Goal: Information Seeking & Learning: Understand process/instructions

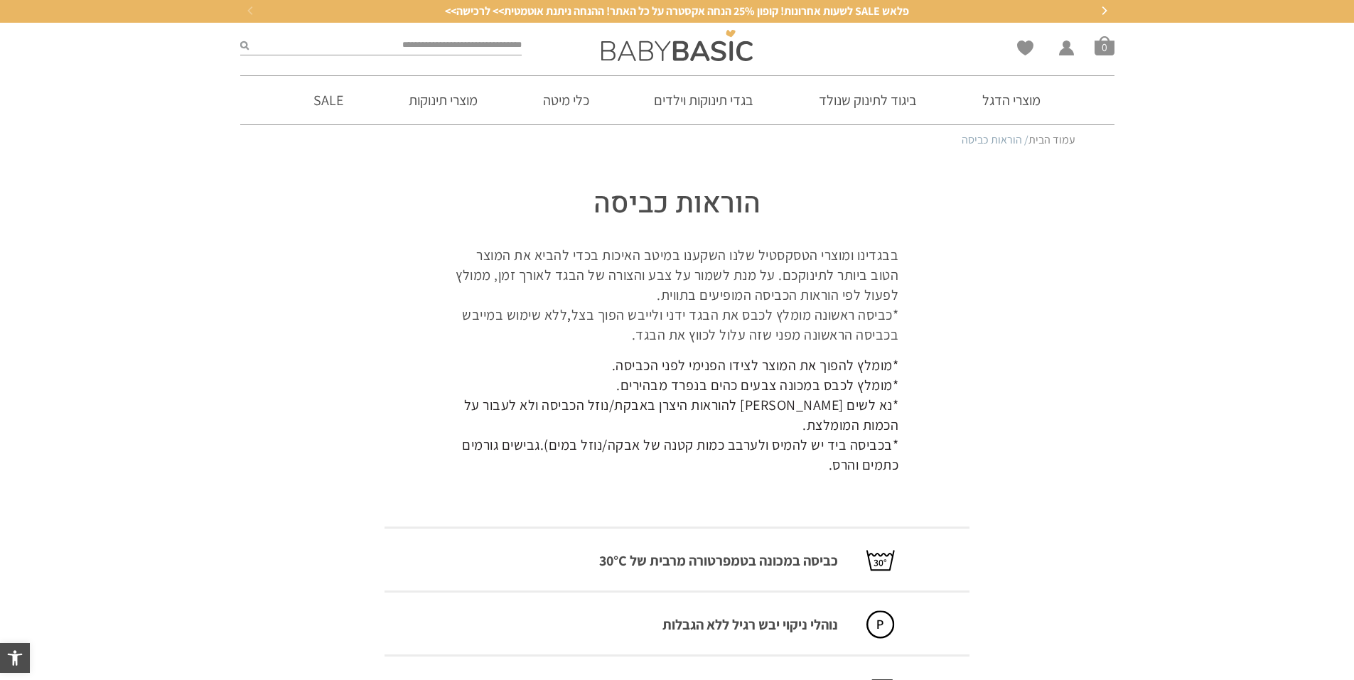
click at [757, 327] on p "בבגדינו ומוצרי הטסקסטיל שלנו השקענו במיטב האיכות בכדי להביא את המוצר הטוב ביותר…" at bounding box center [677, 295] width 443 height 100
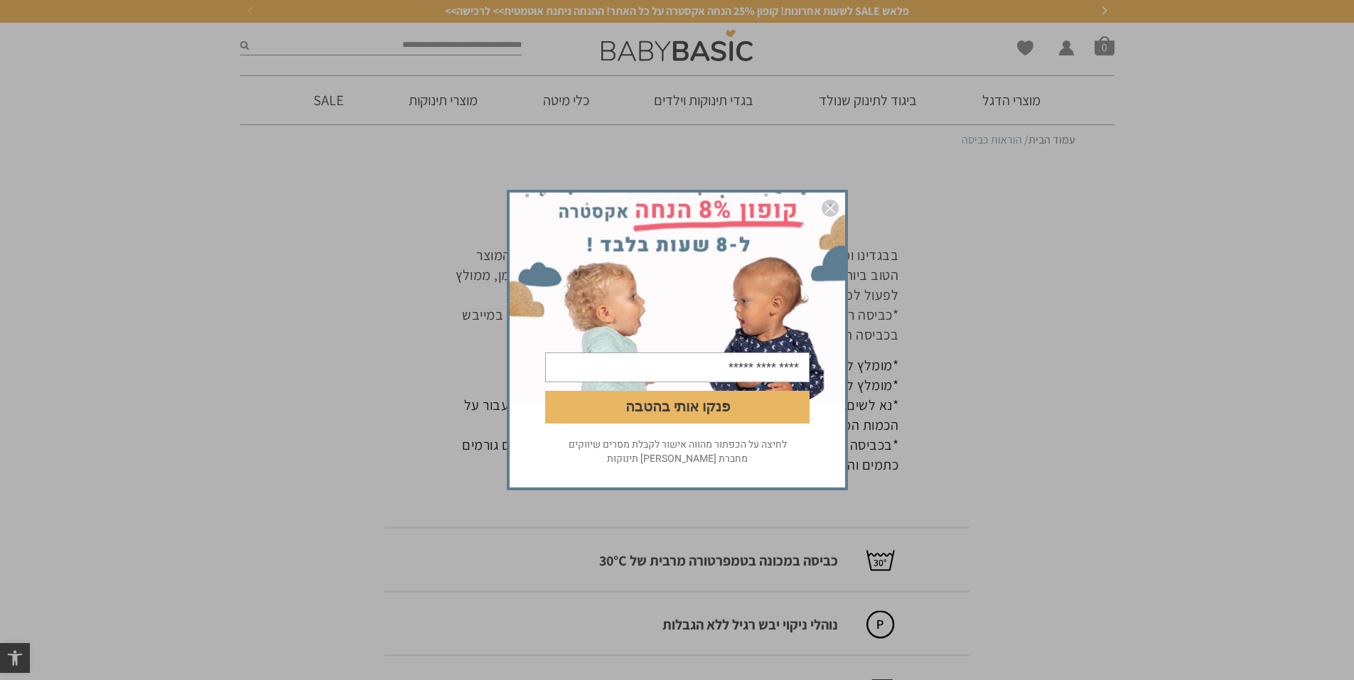
click at [833, 208] on img "סגור" at bounding box center [830, 208] width 17 height 17
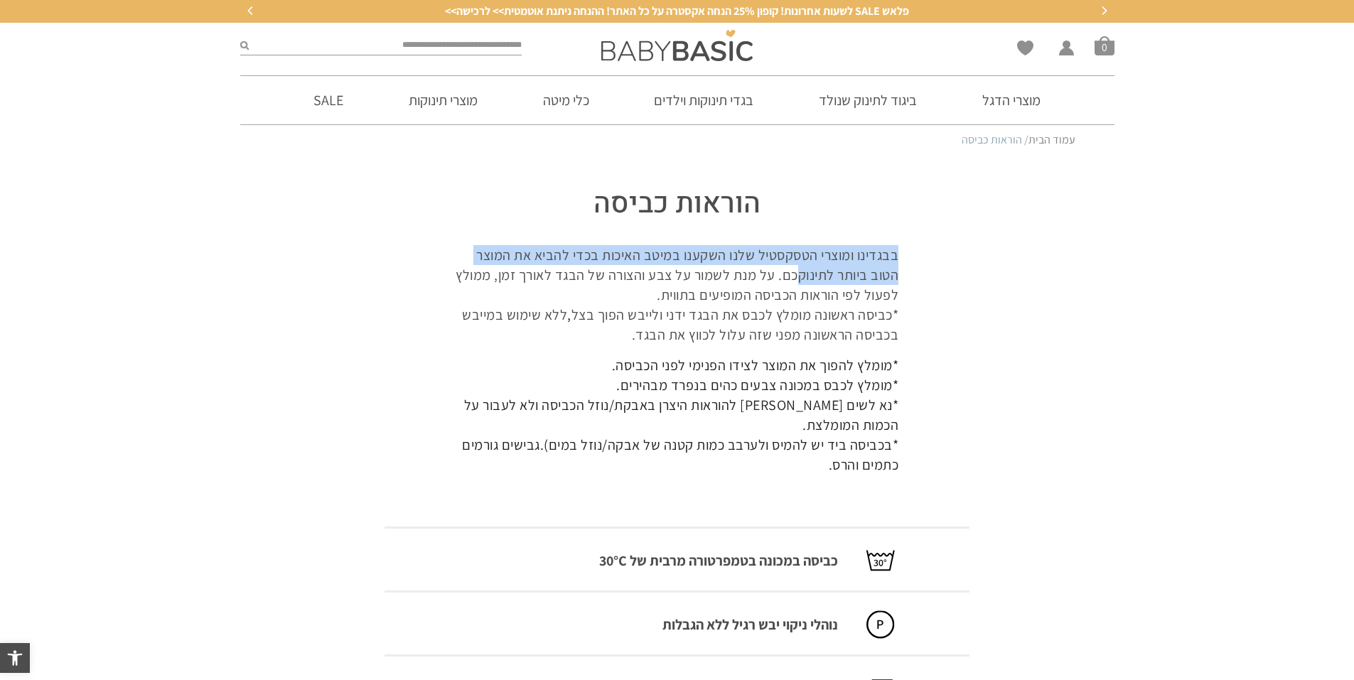
drag, startPoint x: 902, startPoint y: 252, endPoint x: 798, endPoint y: 279, distance: 107.3
click at [798, 279] on div "בבגדינו ומוצרי הטסקסטיל שלנו השקענו במיטב האיכות בכדי להביא את המוצר הטוב ביותר…" at bounding box center [677, 375] width 585 height 260
drag, startPoint x: 798, startPoint y: 279, endPoint x: 816, endPoint y: 281, distance: 18.5
click at [816, 280] on p "בבגדינו ומוצרי הטסקסטיל שלנו השקענו במיטב האיכות בכדי להביא את המוצר הטוב ביותר…" at bounding box center [677, 295] width 443 height 100
click at [850, 278] on p "בבגדינו ומוצרי הטסקסטיל שלנו השקענו במיטב האיכות בכדי להביא את המוצר הטוב ביותר…" at bounding box center [677, 295] width 443 height 100
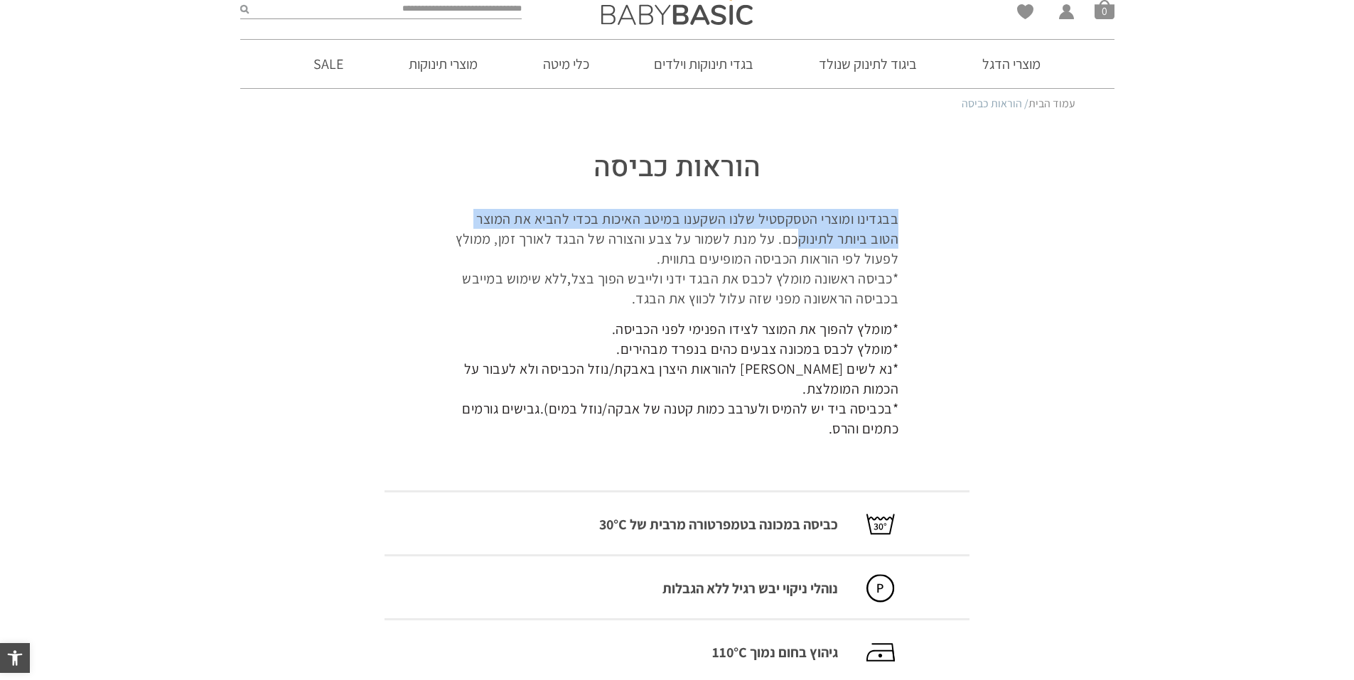
scroll to position [71, 0]
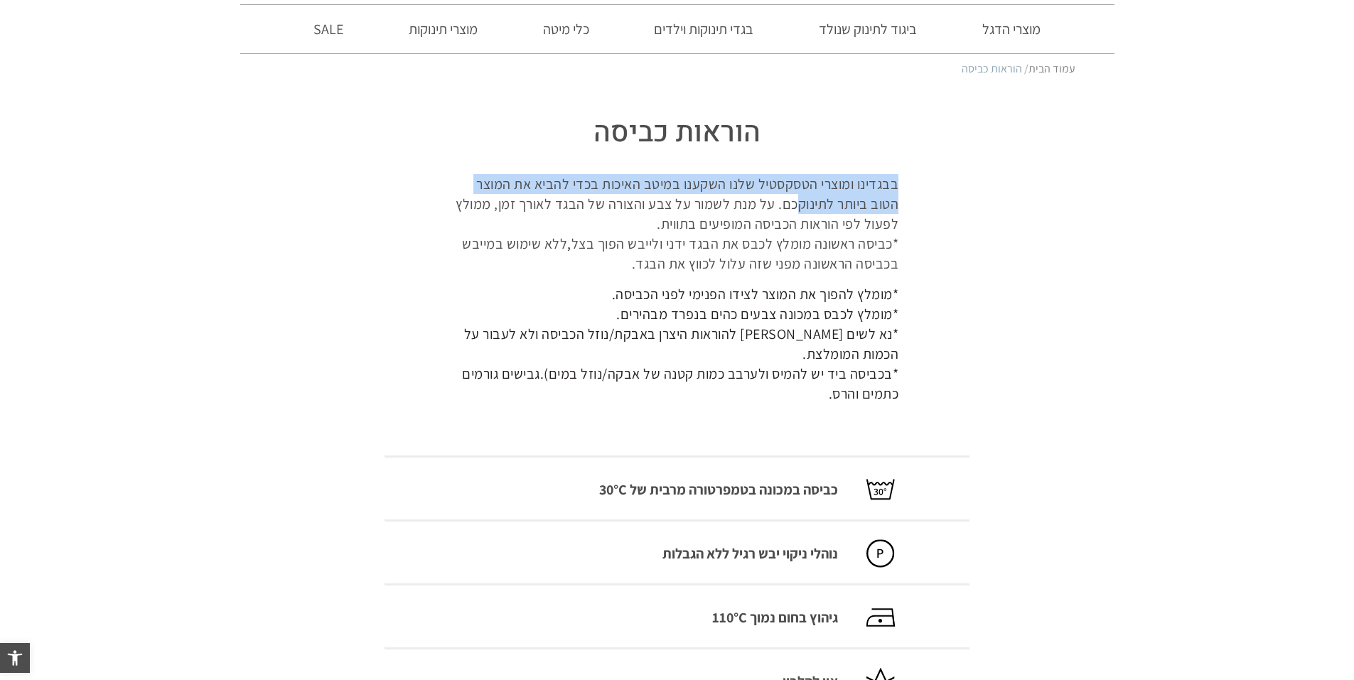
click at [729, 327] on span "*מומלץ להפוך את המוצר לצידו הפנימי לפני הכביסה. *מומלץ לכבס במכונה צבעים כהים ב…" at bounding box center [680, 344] width 437 height 118
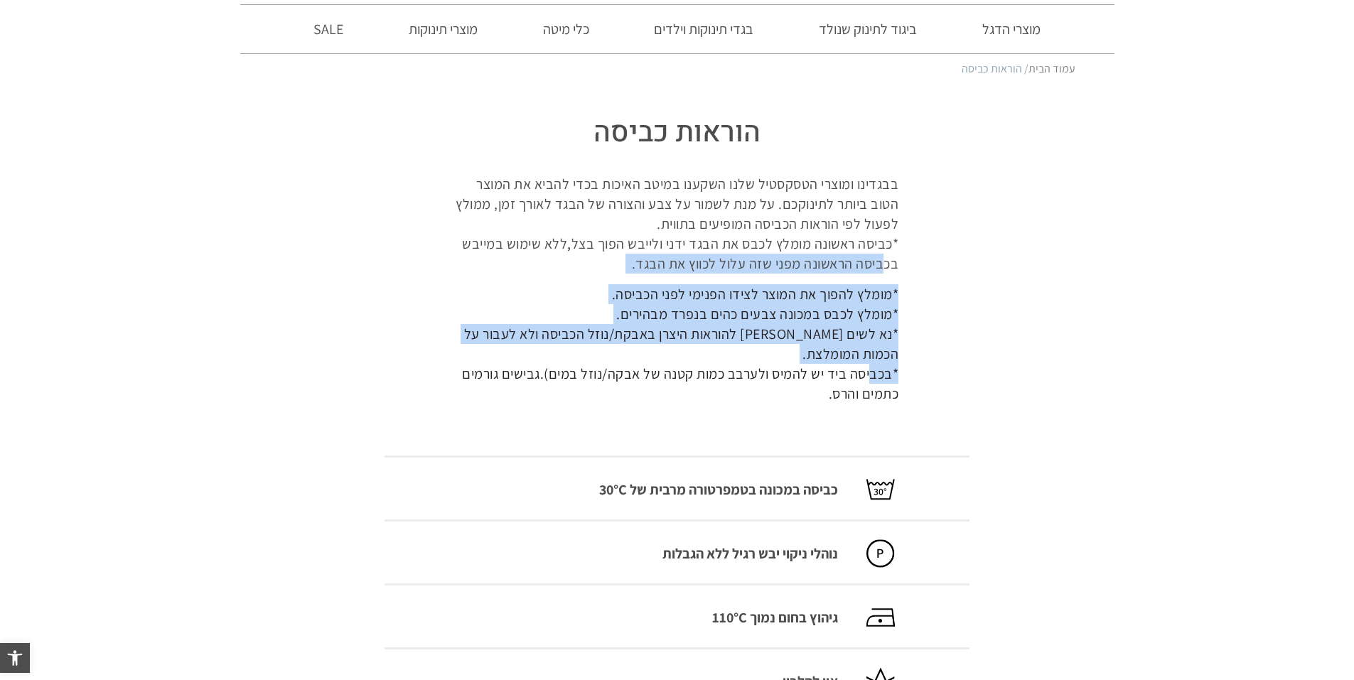
drag, startPoint x: 872, startPoint y: 373, endPoint x: 889, endPoint y: 269, distance: 104.6
click at [890, 270] on div "בבגדינו ומוצרי הטסקסטיל שלנו השקענו במיטב האיכות בכדי להביא את המוצר הטוב ביותר…" at bounding box center [677, 304] width 585 height 260
click at [887, 268] on p "בבגדינו ומוצרי הטסקסטיל שלנו השקענו במיטב האיכות בכדי להביא את המוצר הטוב ביותר…" at bounding box center [677, 224] width 443 height 100
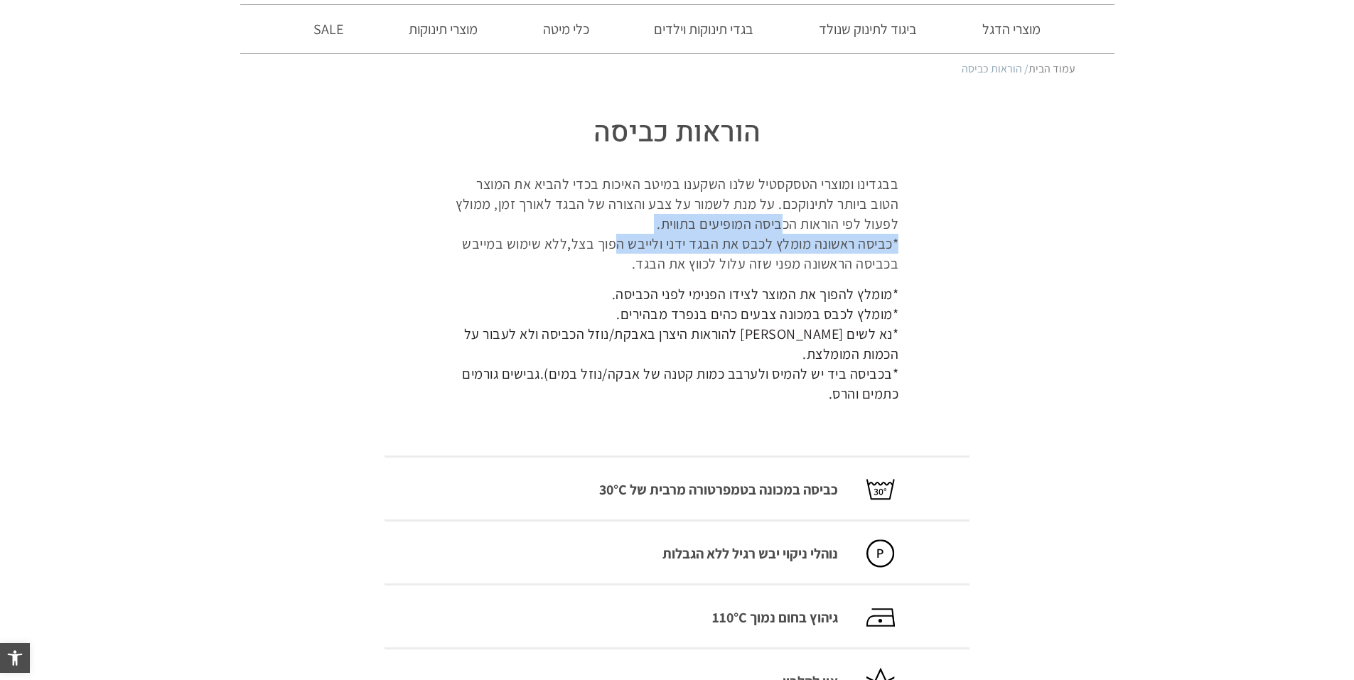
drag, startPoint x: 745, startPoint y: 232, endPoint x: 618, endPoint y: 250, distance: 128.6
click at [618, 250] on p "בבגדינו ומוצרי הטסקסטיל שלנו השקענו במיטב האיכות בכדי להביא את המוצר הטוב ביותר…" at bounding box center [677, 224] width 443 height 100
click at [618, 251] on p "בבגדינו ומוצרי הטסקסטיל שלנו השקענו במיטב האיכות בכדי להביא את המוצר הטוב ביותר…" at bounding box center [677, 224] width 443 height 100
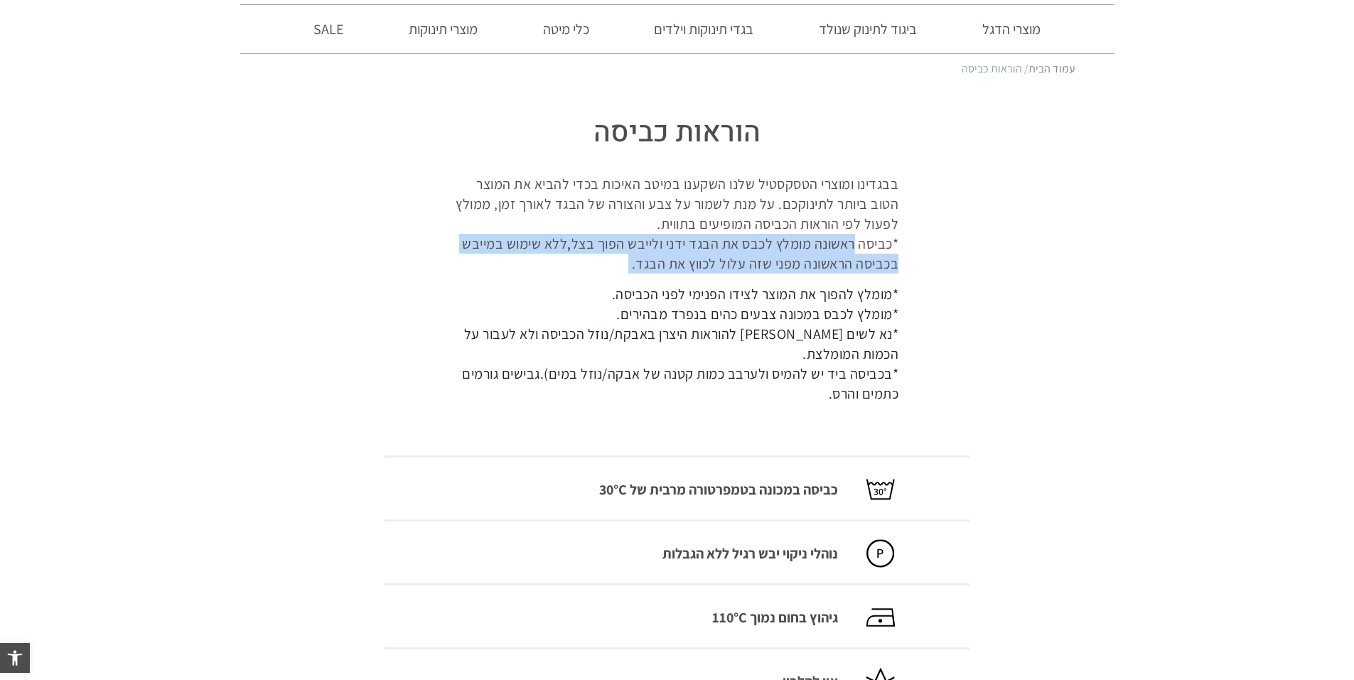
drag, startPoint x: 609, startPoint y: 266, endPoint x: 861, endPoint y: 249, distance: 252.3
click at [861, 249] on p "בבגדינו ומוצרי הטסקסטיל שלנו השקענו במיטב האיכות בכדי להביא את המוצר הטוב ביותר…" at bounding box center [677, 224] width 443 height 100
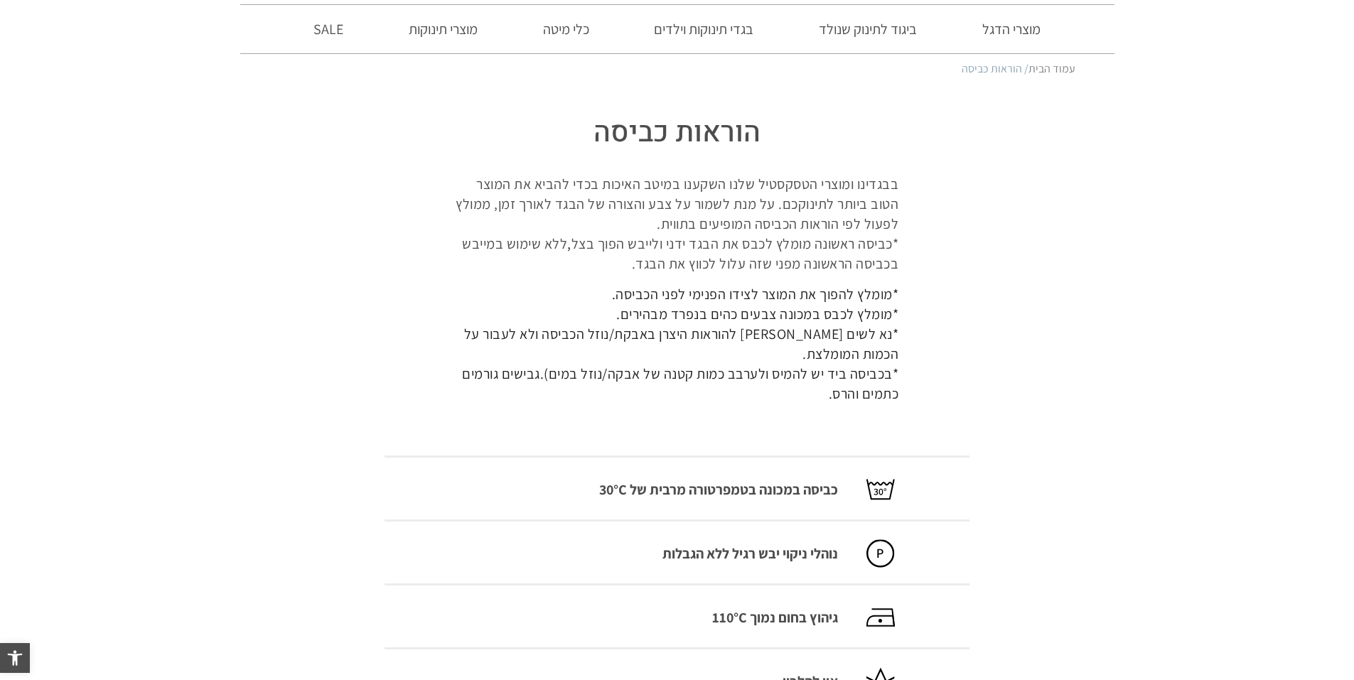
drag, startPoint x: 861, startPoint y: 249, endPoint x: 865, endPoint y: 278, distance: 29.5
click at [865, 278] on div "בבגדינו ומוצרי הטסקסטיל שלנו השקענו במיטב האיכות בכדי להביא את המוצר הטוב ביותר…" at bounding box center [677, 304] width 585 height 260
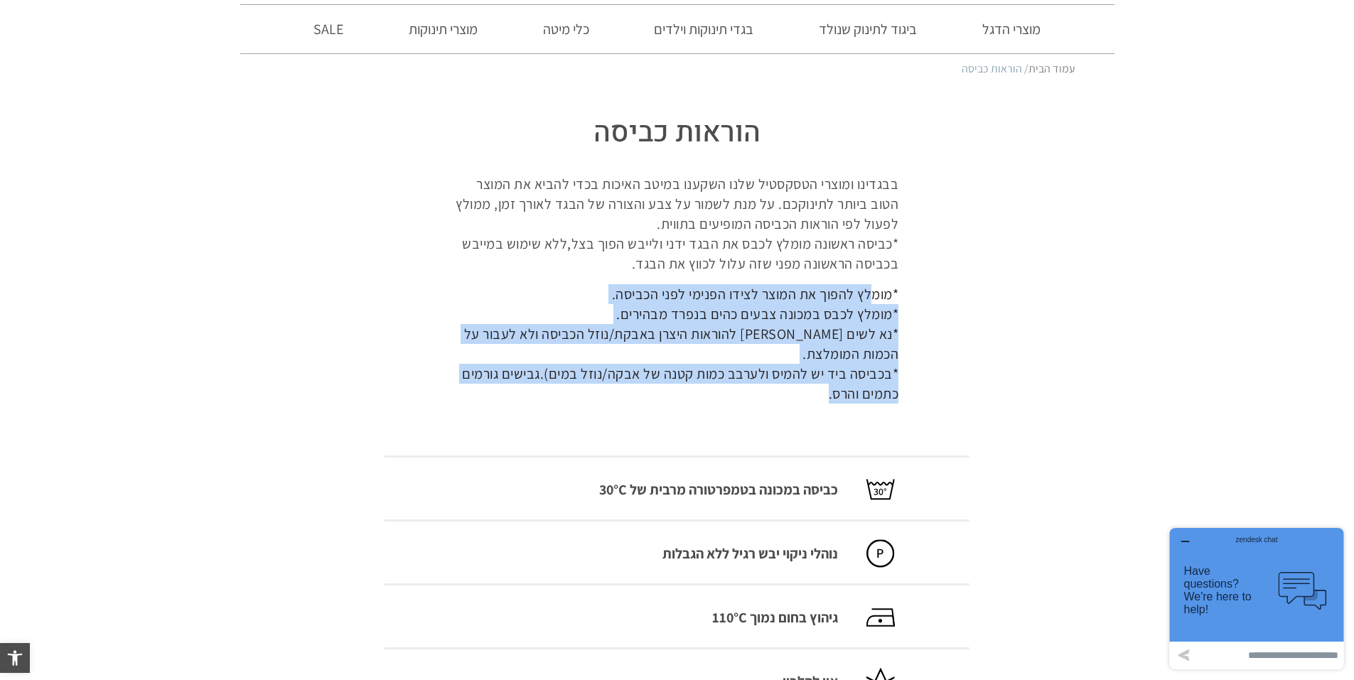
drag, startPoint x: 873, startPoint y: 298, endPoint x: 426, endPoint y: 391, distance: 456.8
click at [426, 391] on div "בבגדינו ומוצרי הטסקסטיל שלנו השקענו במיטב האיכות בכדי להביא את המוצר הטוב ביותר…" at bounding box center [677, 304] width 585 height 260
click at [425, 391] on div "בבגדינו ומוצרי הטסקסטיל שלנו השקענו במיטב האיכות בכדי להביא את המוצר הטוב ביותר…" at bounding box center [677, 304] width 585 height 260
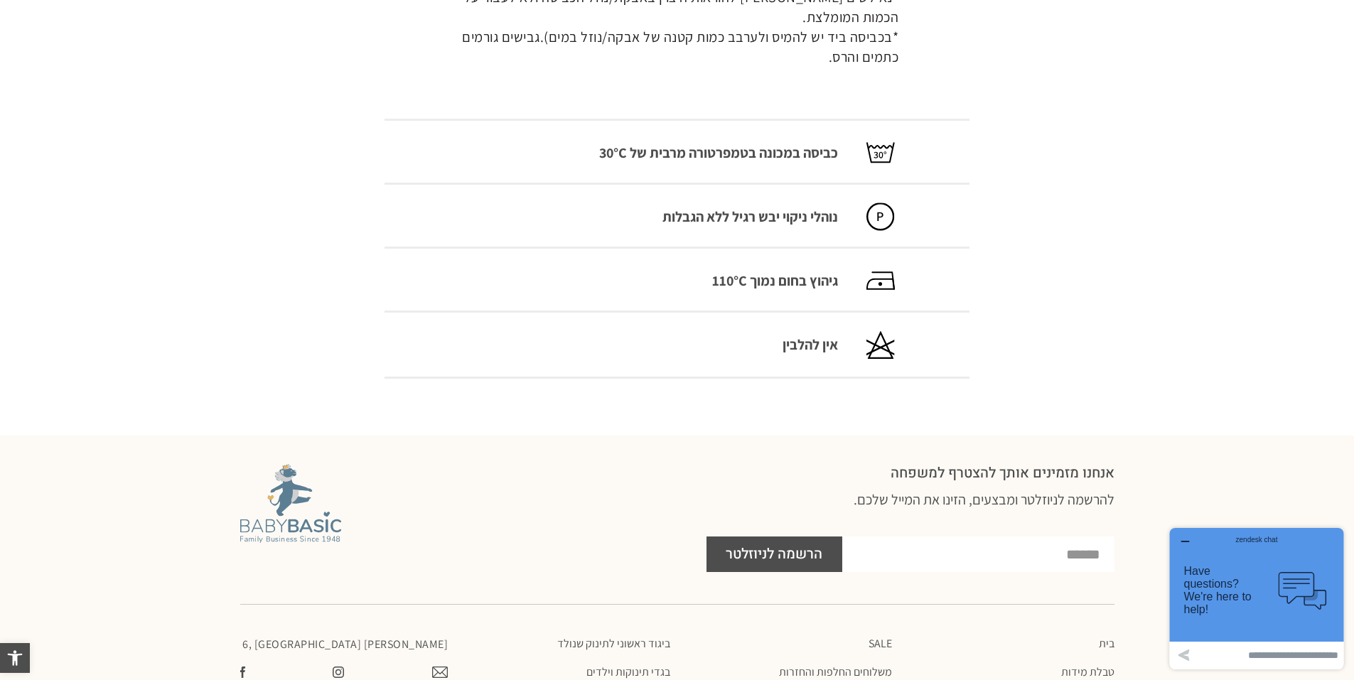
scroll to position [427, 0]
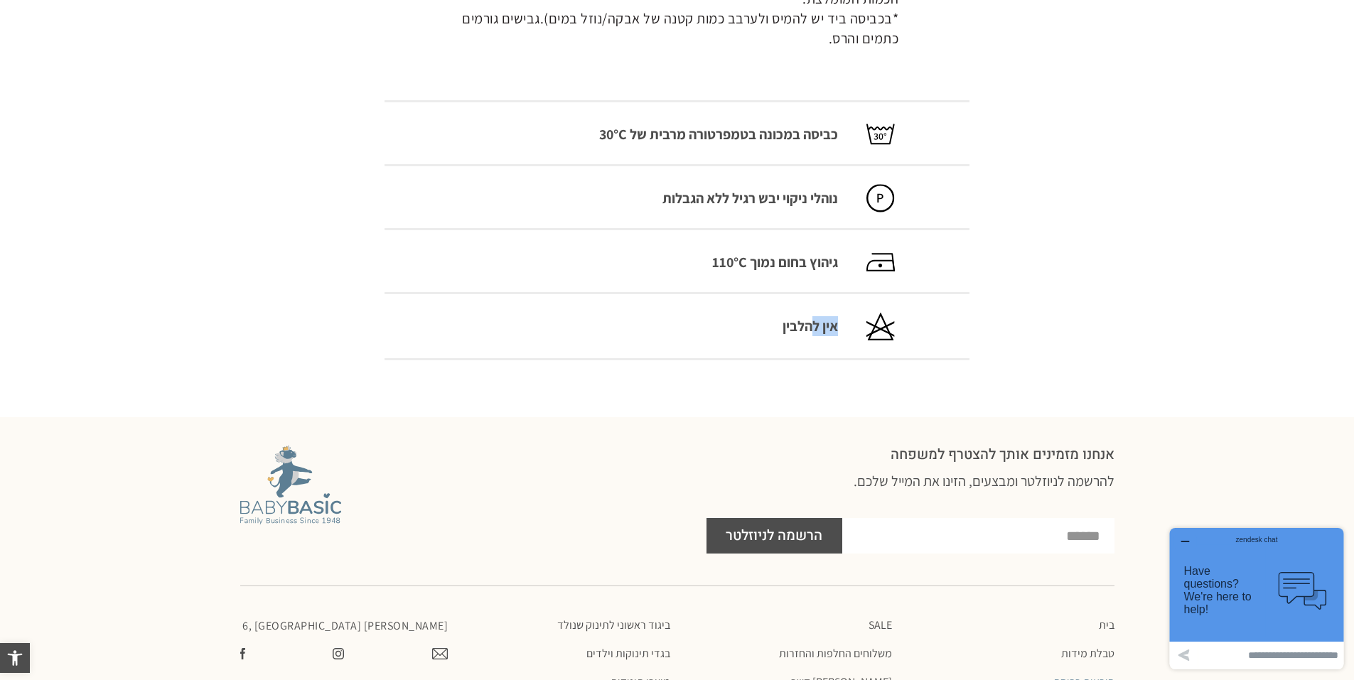
drag, startPoint x: 822, startPoint y: 325, endPoint x: 854, endPoint y: 317, distance: 32.9
click at [854, 317] on li "אין להלבין" at bounding box center [677, 326] width 585 height 28
drag, startPoint x: 854, startPoint y: 317, endPoint x: 915, endPoint y: 317, distance: 61.1
click at [915, 317] on li "אין להלבין" at bounding box center [677, 326] width 585 height 28
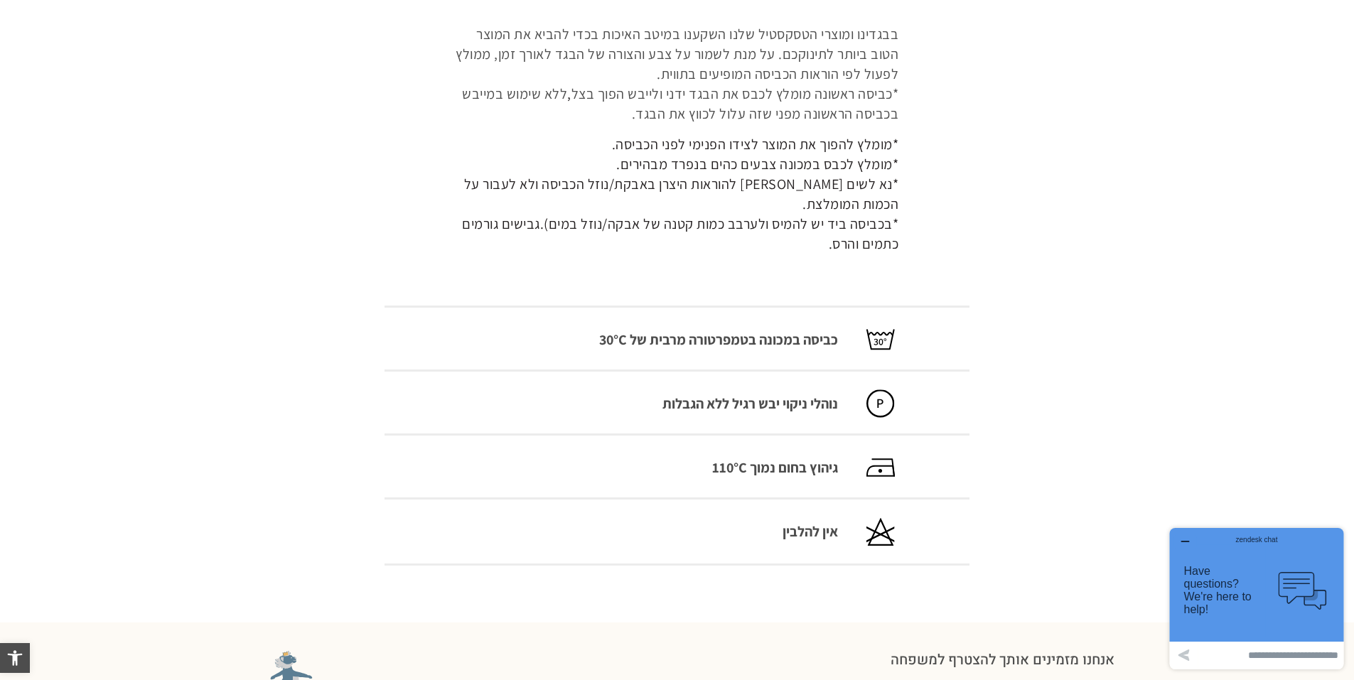
scroll to position [70, 0]
